Goal: Task Accomplishment & Management: Manage account settings

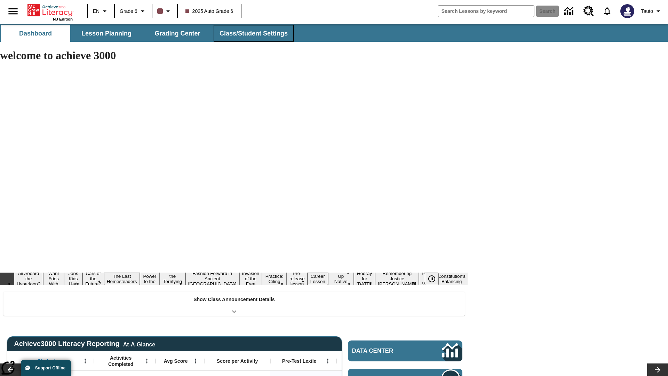
click at [253, 33] on span "Class/Student Settings" at bounding box center [254, 34] width 68 height 8
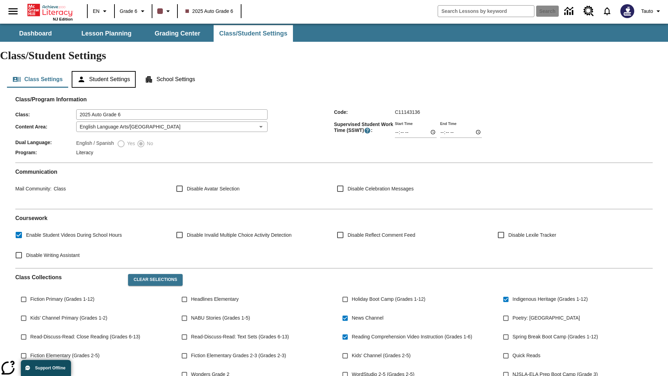
click at [105, 71] on button "Student Settings" at bounding box center [104, 79] width 64 height 17
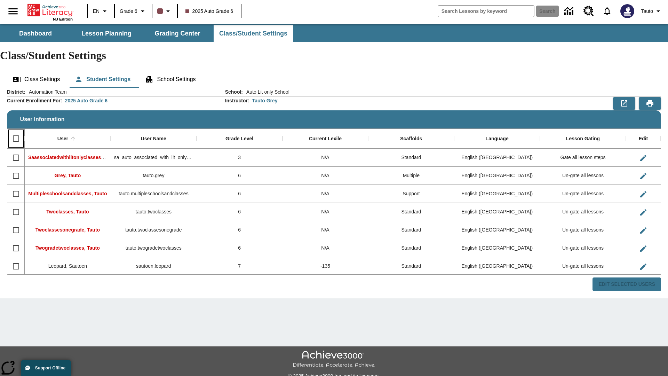
click at [16, 131] on input "Select all rows" at bounding box center [16, 138] width 15 height 15
checkbox input "true"
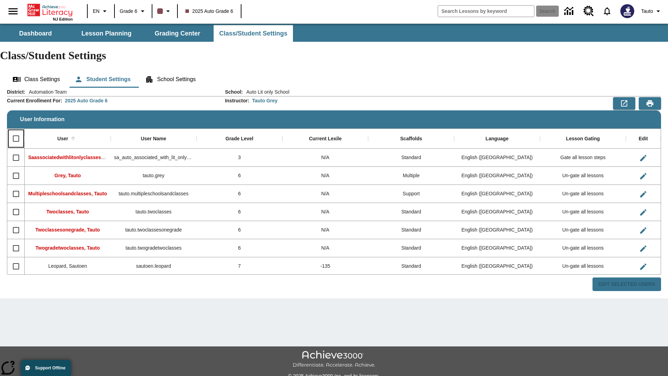
checkbox input "true"
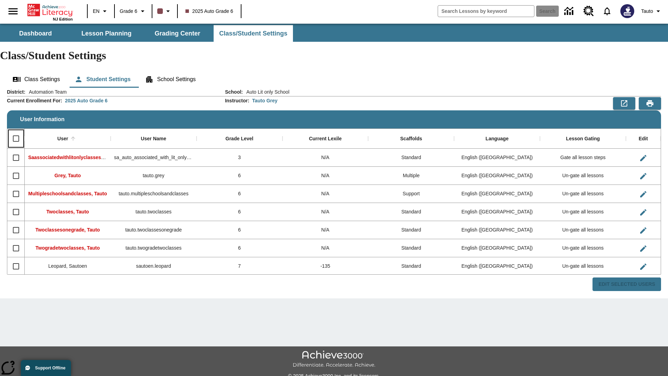
checkbox input "true"
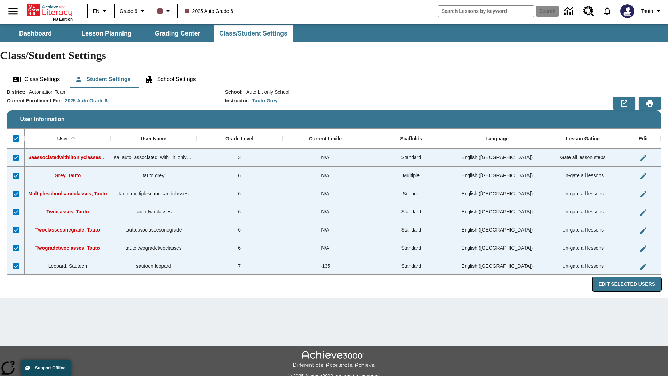
click at [630, 277] on button "Edit Selected Users" at bounding box center [627, 284] width 69 height 14
